Goal: Task Accomplishment & Management: Complete application form

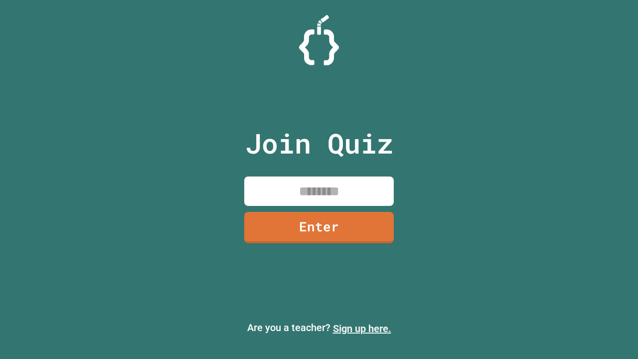
click at [362, 329] on link "Sign up here." at bounding box center [362, 329] width 58 height 12
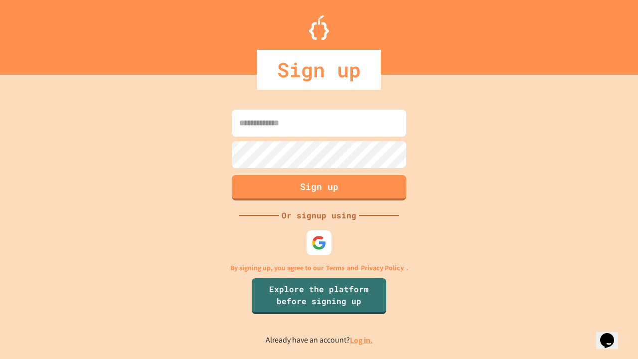
click at [362, 340] on link "Log in." at bounding box center [361, 340] width 23 height 10
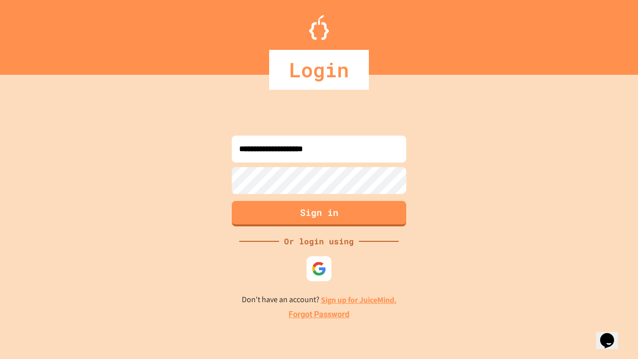
type input "**********"
